Goal: Task Accomplishment & Management: Manage account settings

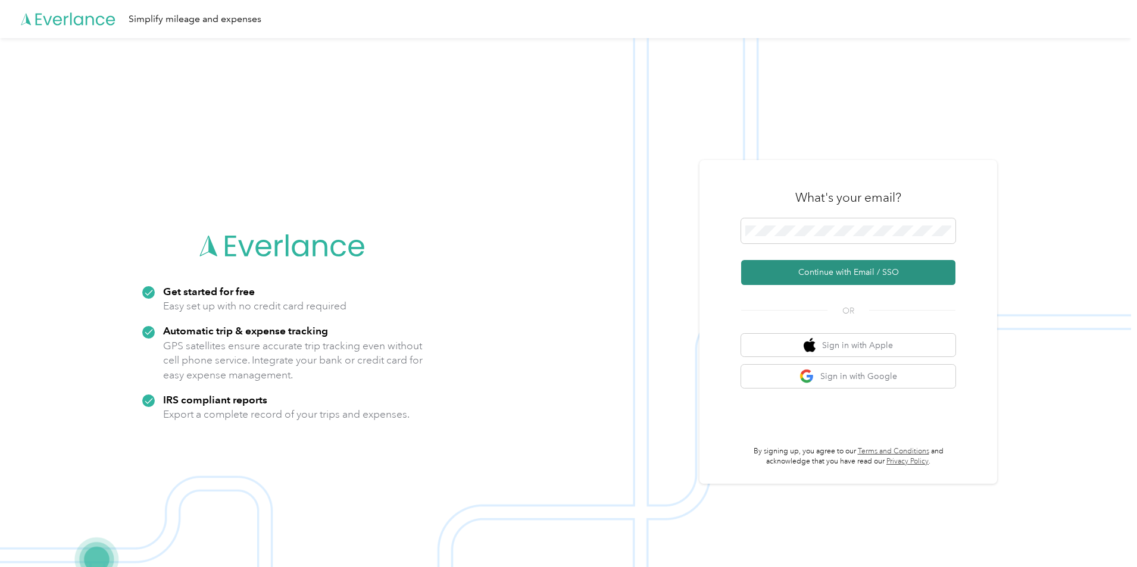
drag, startPoint x: 818, startPoint y: 269, endPoint x: 844, endPoint y: 279, distance: 27.9
click at [818, 270] on button "Continue with Email / SSO" at bounding box center [848, 272] width 214 height 25
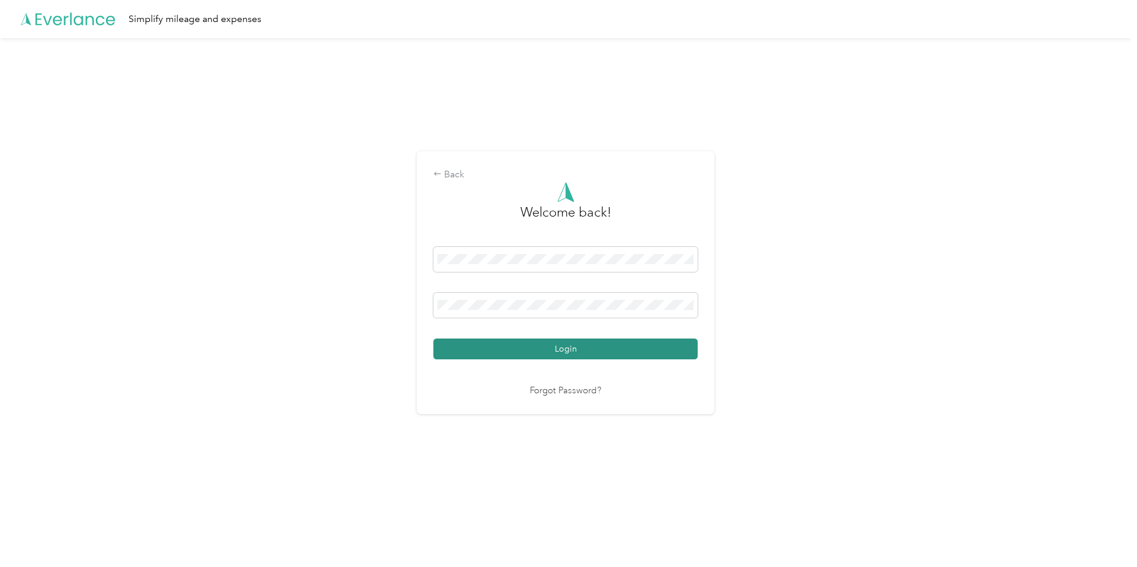
drag, startPoint x: 593, startPoint y: 346, endPoint x: 599, endPoint y: 349, distance: 6.4
click at [593, 347] on button "Login" at bounding box center [565, 349] width 264 height 21
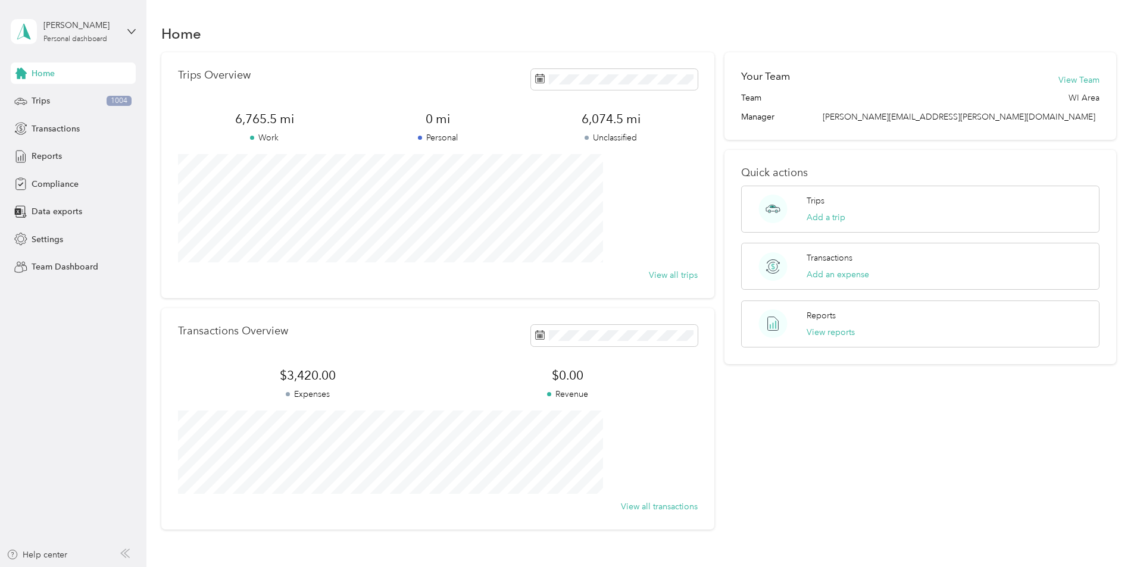
click at [124, 32] on div "[PERSON_NAME] Personal dashboard" at bounding box center [73, 32] width 125 height 42
click at [74, 101] on div "Team dashboard" at bounding box center [203, 97] width 368 height 21
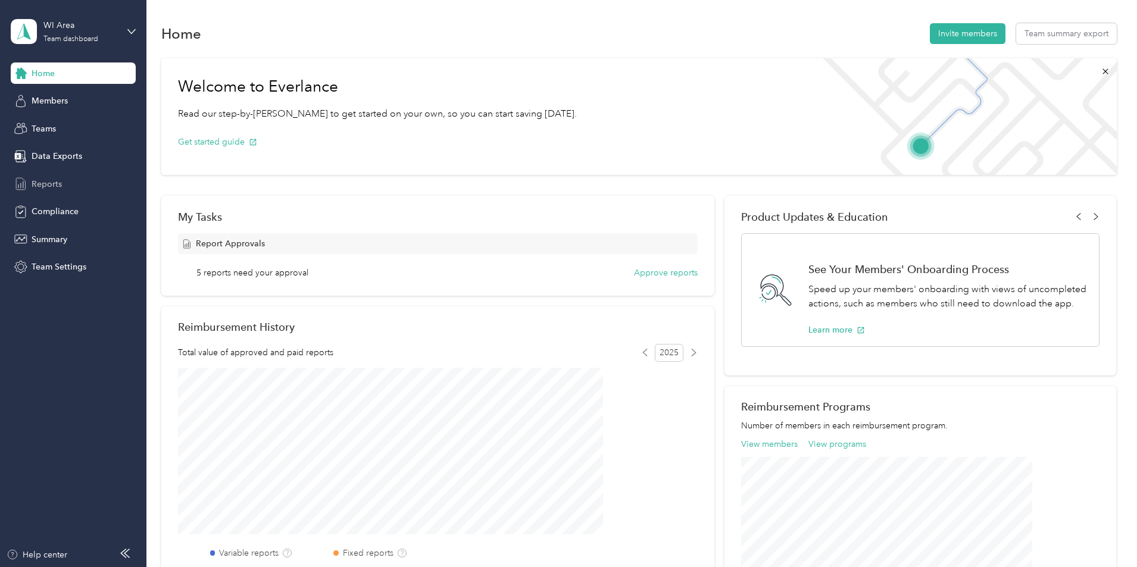
click at [46, 178] on span "Reports" at bounding box center [47, 184] width 30 height 12
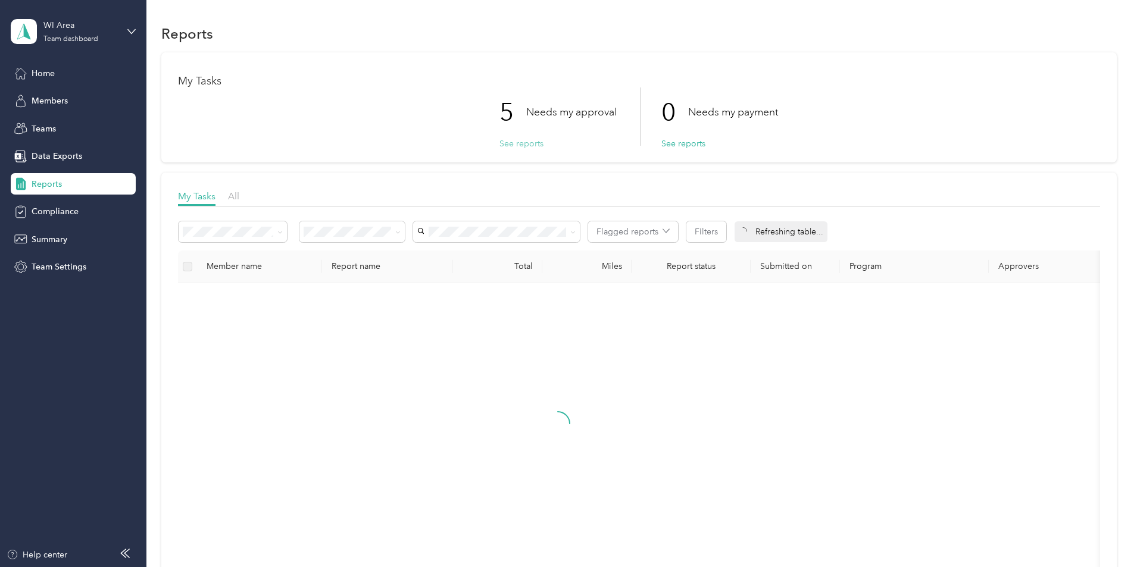
click at [529, 144] on button "See reports" at bounding box center [521, 143] width 44 height 12
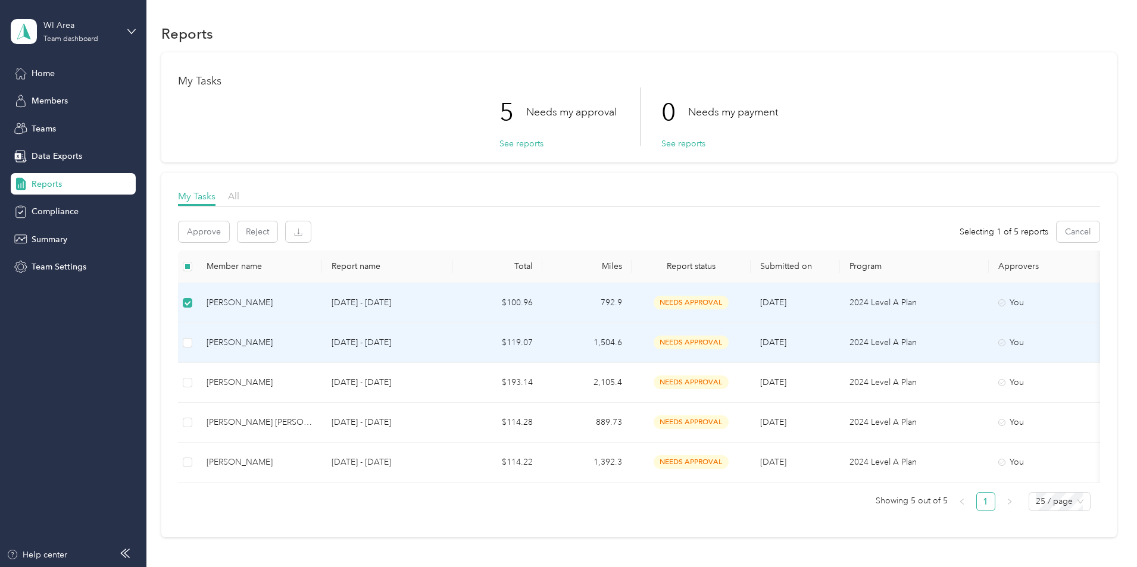
click at [197, 349] on td at bounding box center [187, 343] width 19 height 40
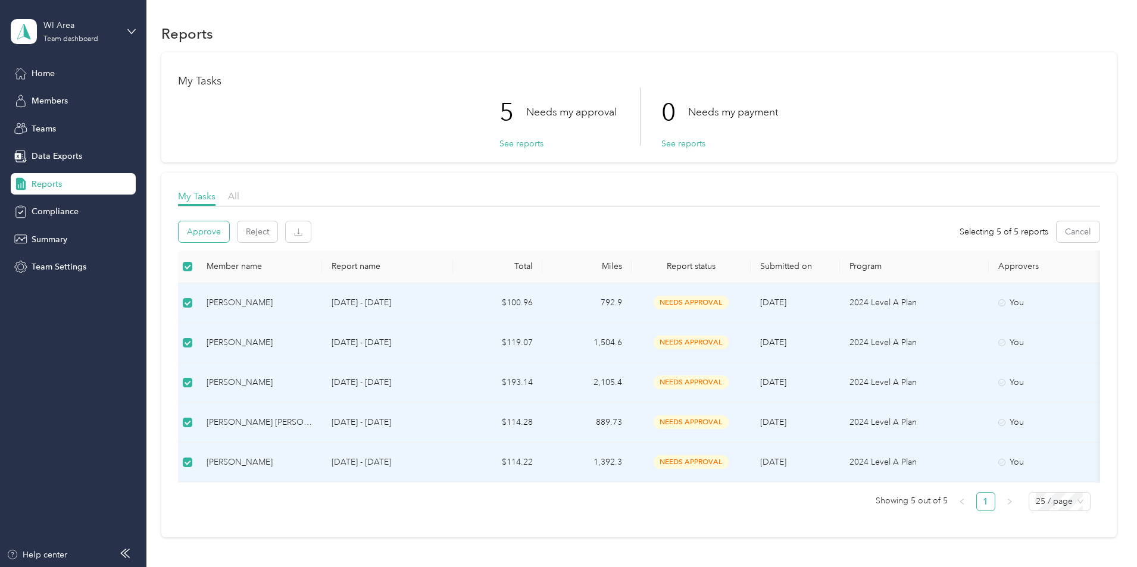
click at [229, 234] on button "Approve" at bounding box center [204, 231] width 51 height 21
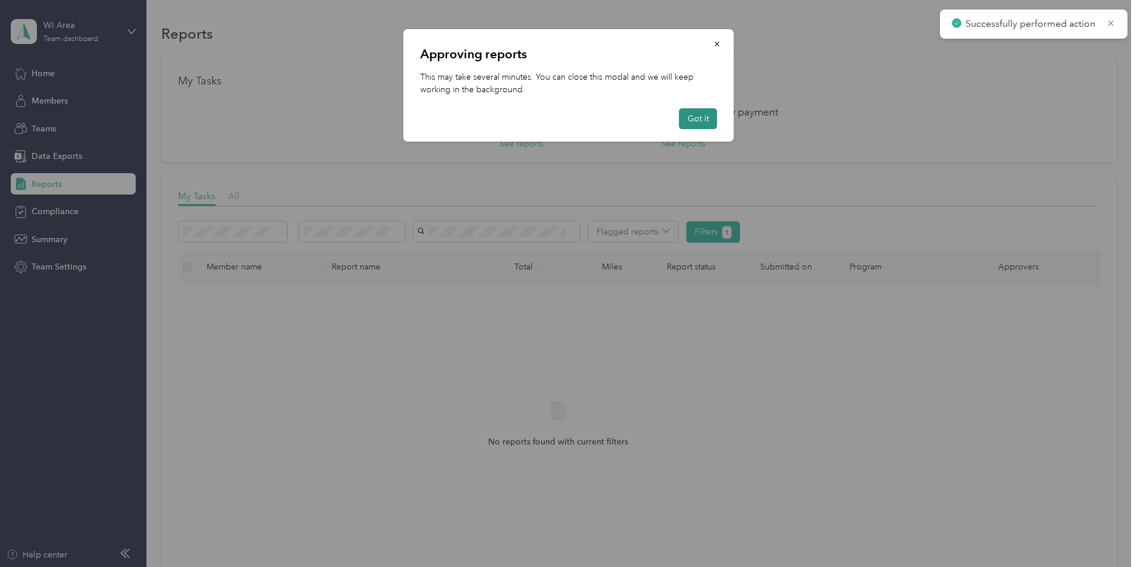
click at [700, 121] on button "Got it" at bounding box center [698, 118] width 38 height 21
